Goal: Task Accomplishment & Management: Use online tool/utility

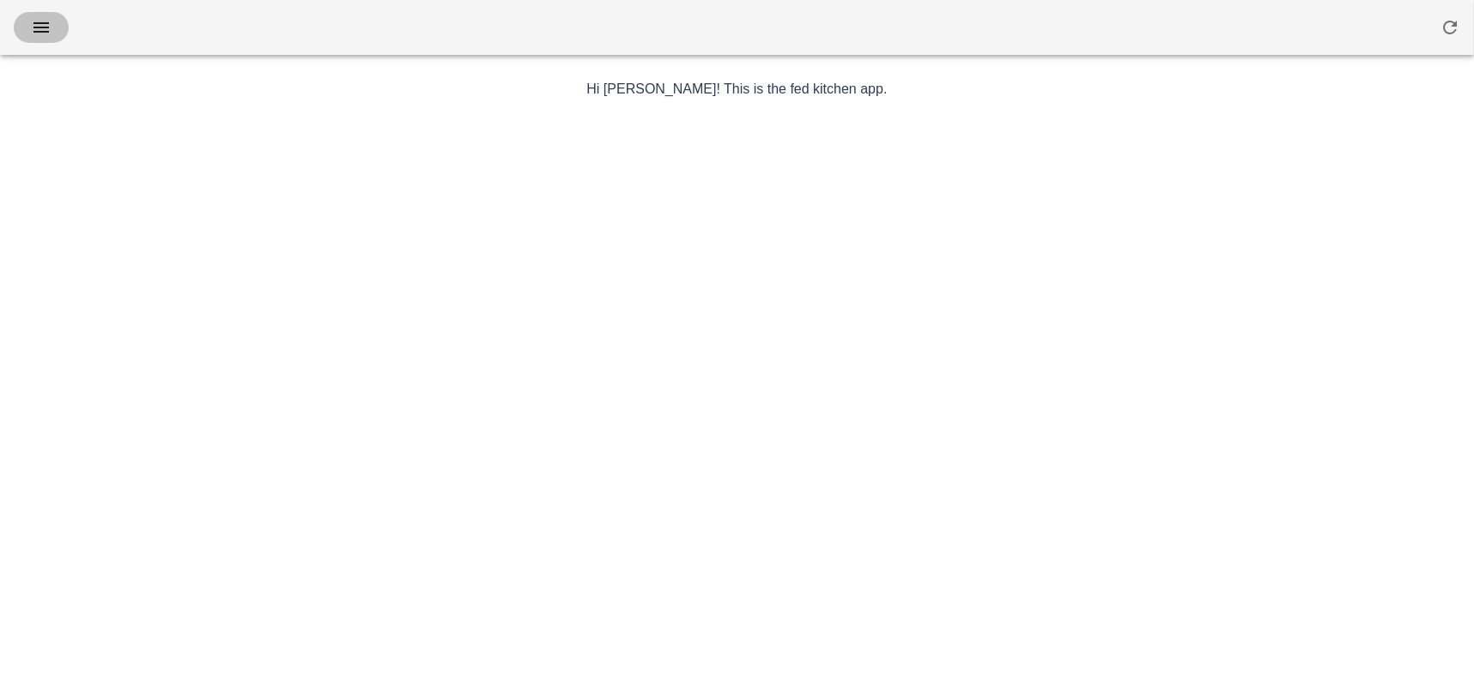
click at [34, 20] on icon "button" at bounding box center [41, 27] width 21 height 21
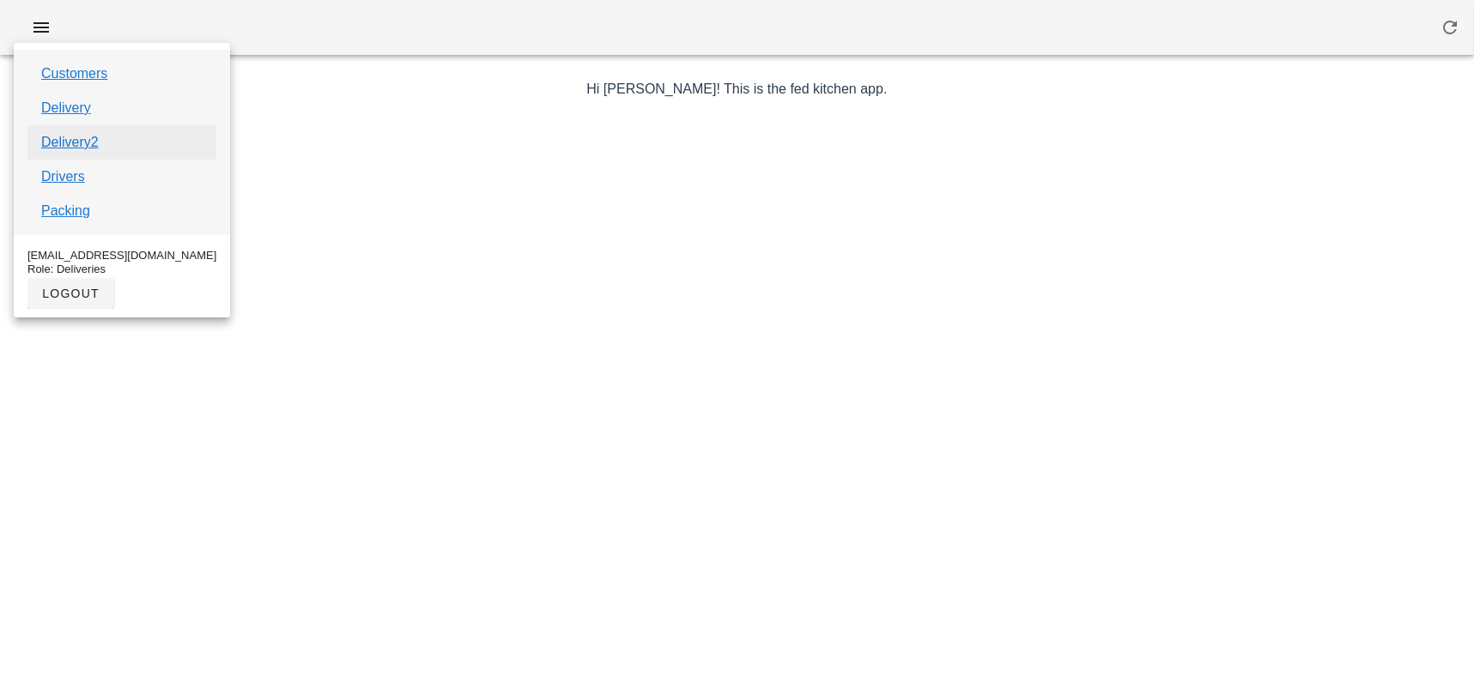
click at [67, 145] on link "Delivery2" at bounding box center [69, 142] width 57 height 21
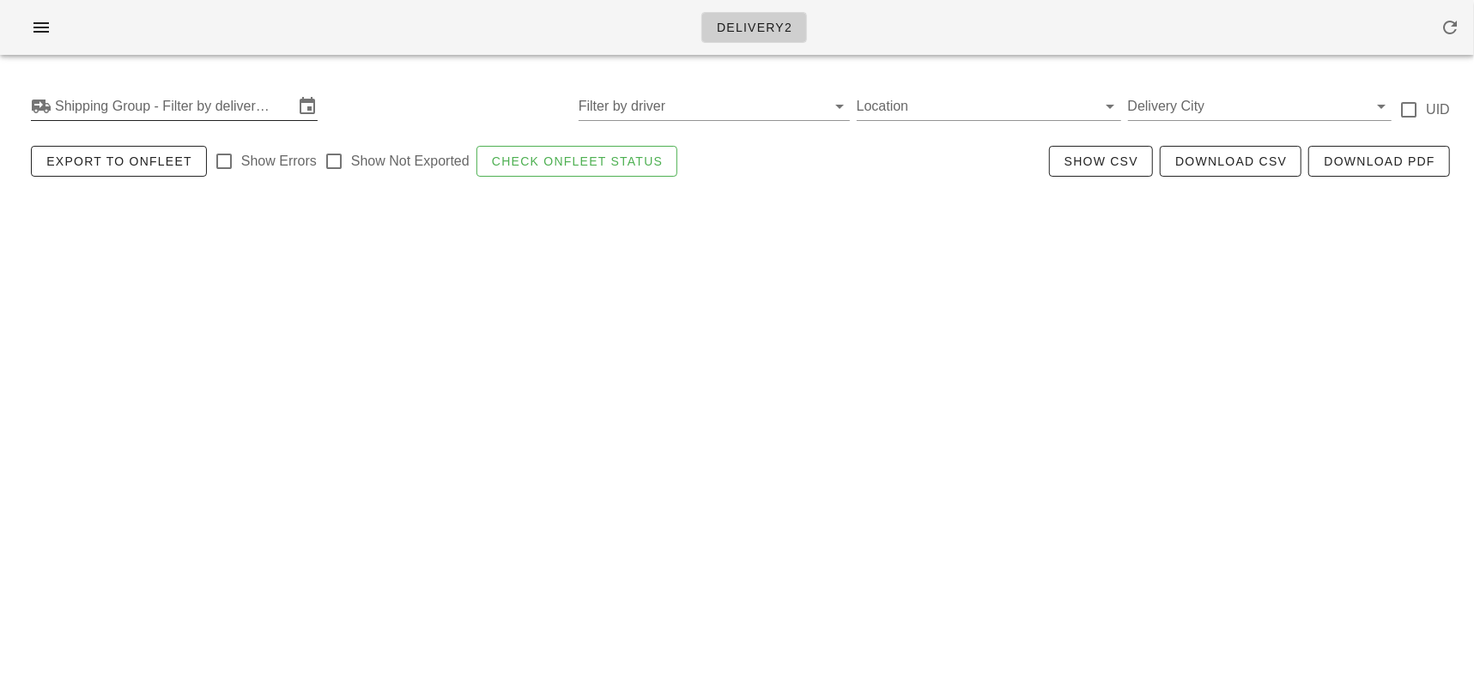
click at [126, 107] on input "Shipping Group - Filter by delivery logistics" at bounding box center [174, 106] width 239 height 27
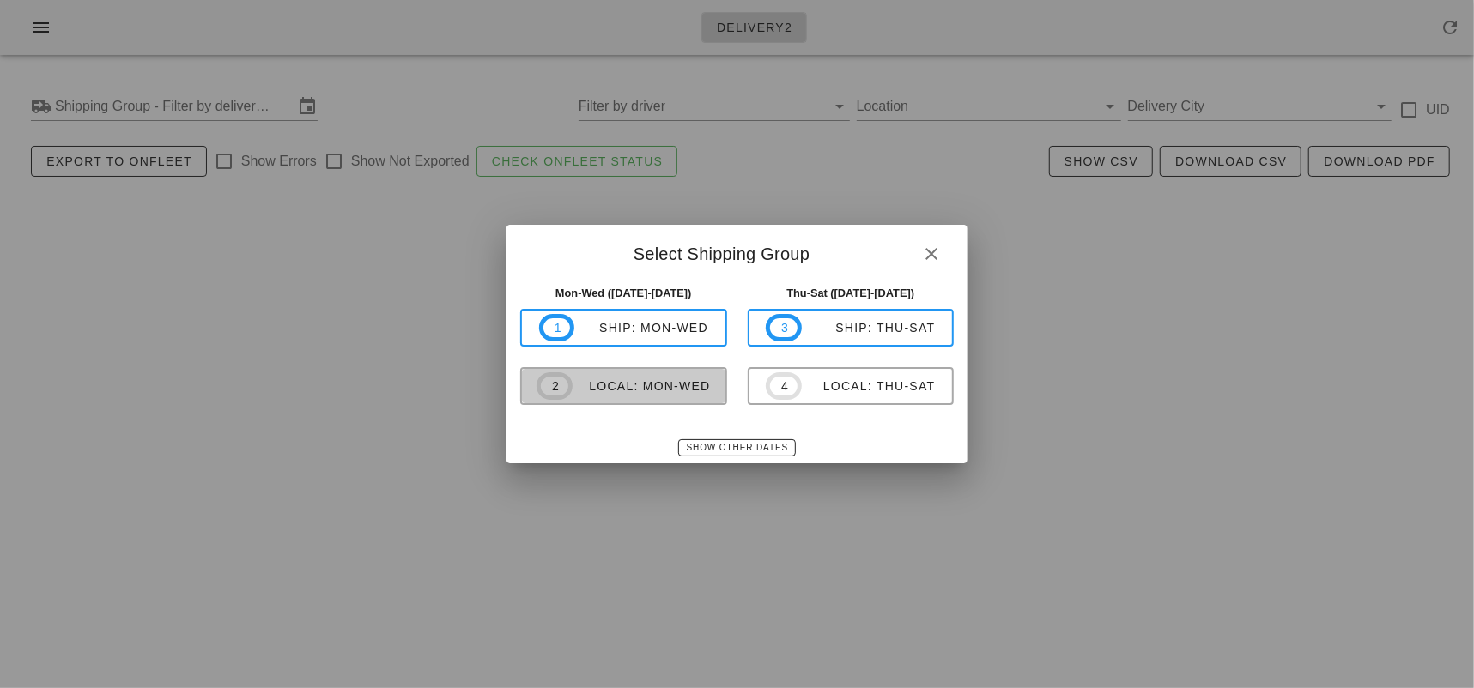
click at [602, 391] on div "local: Mon-Wed" at bounding box center [641, 386] width 138 height 14
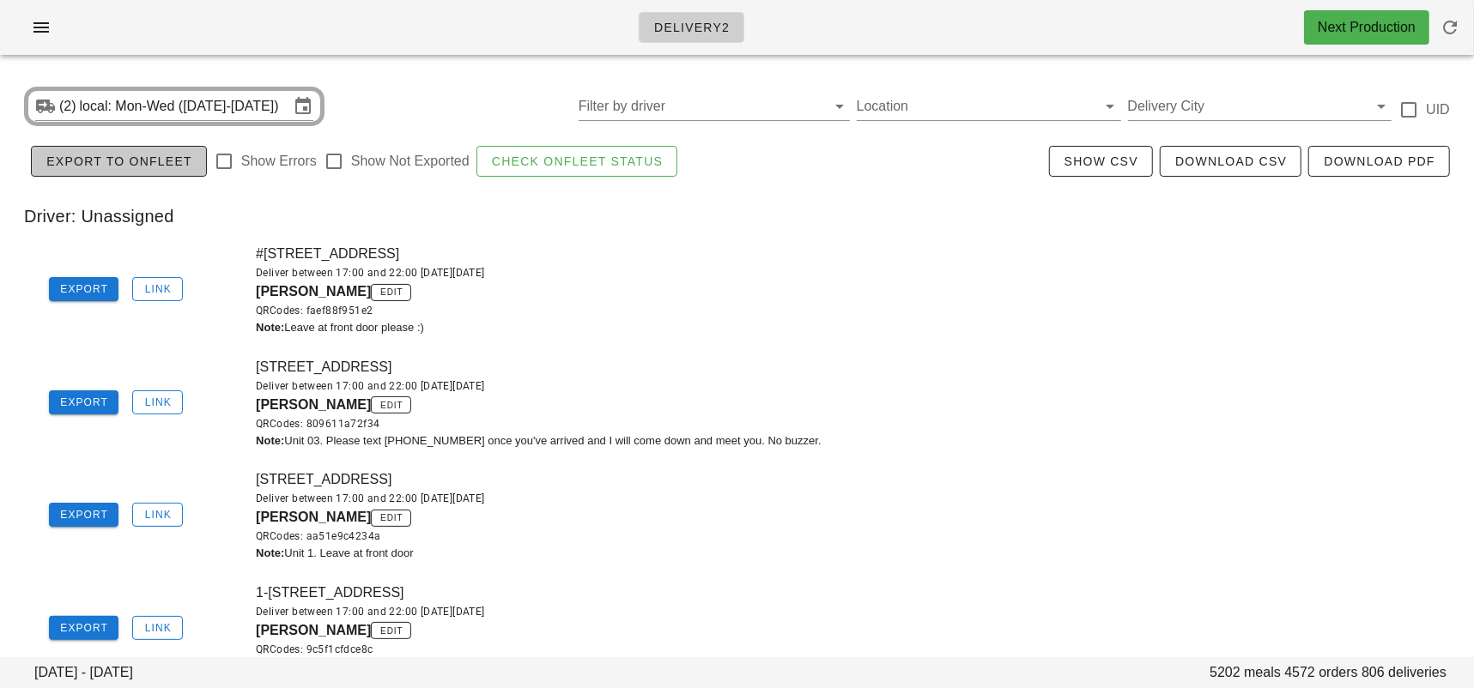
click at [139, 166] on span "Export to Onfleet" at bounding box center [118, 161] width 147 height 14
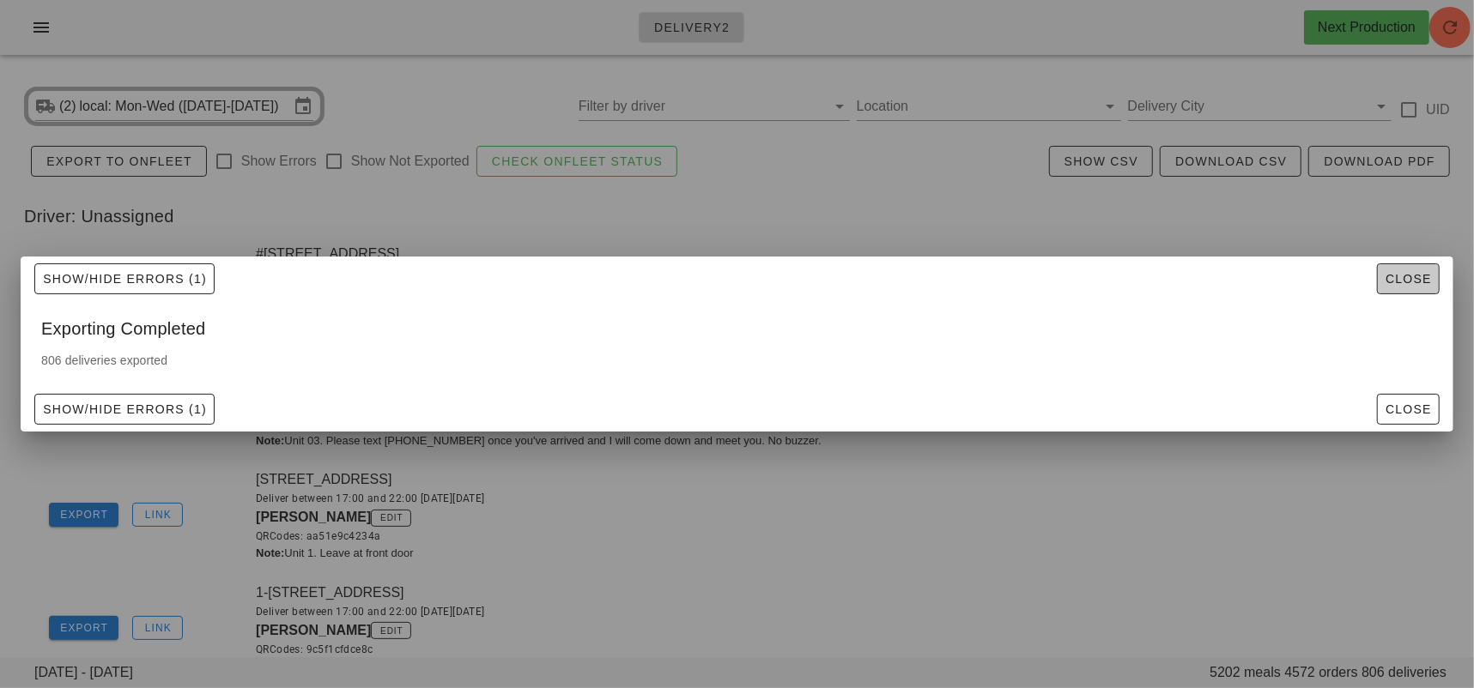
click at [1398, 272] on span "Close" at bounding box center [1407, 279] width 47 height 14
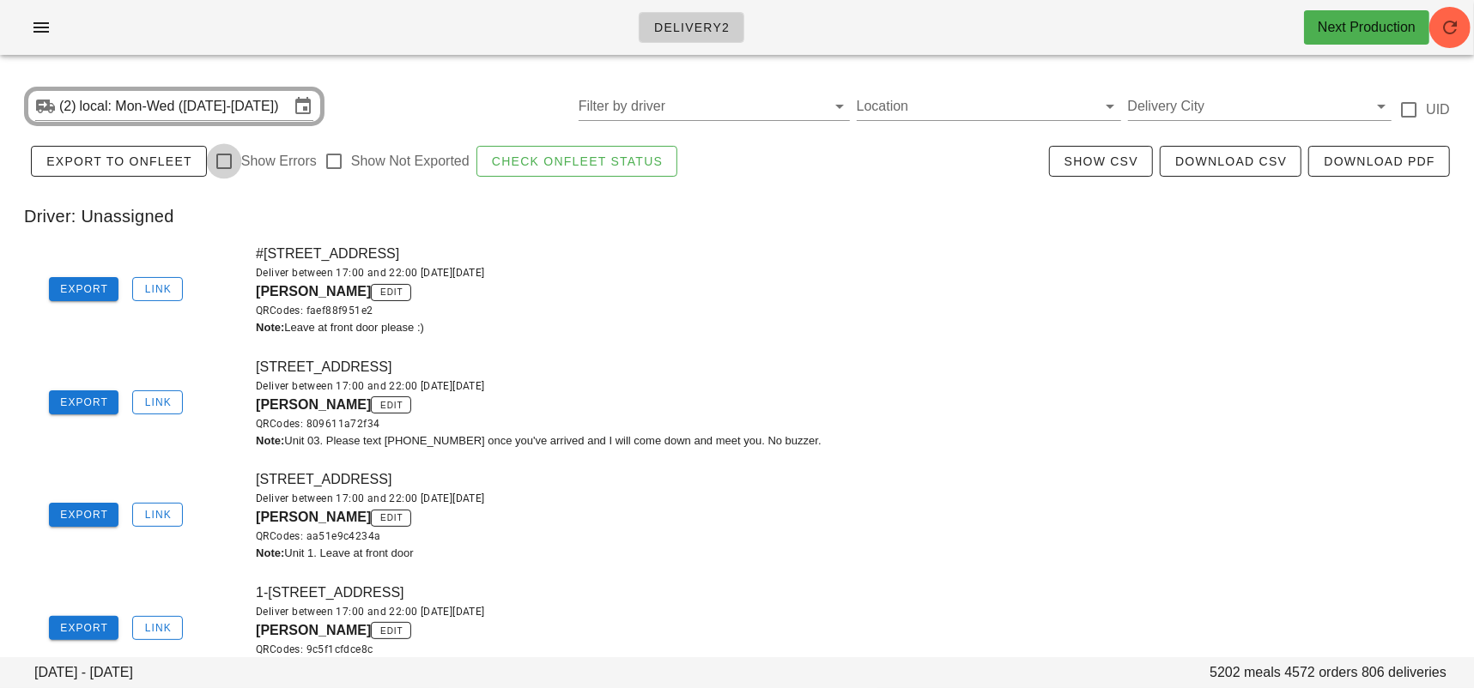
click at [223, 166] on div at bounding box center [223, 161] width 29 height 29
checkbox input "true"
